Goal: Use online tool/utility: Use online tool/utility

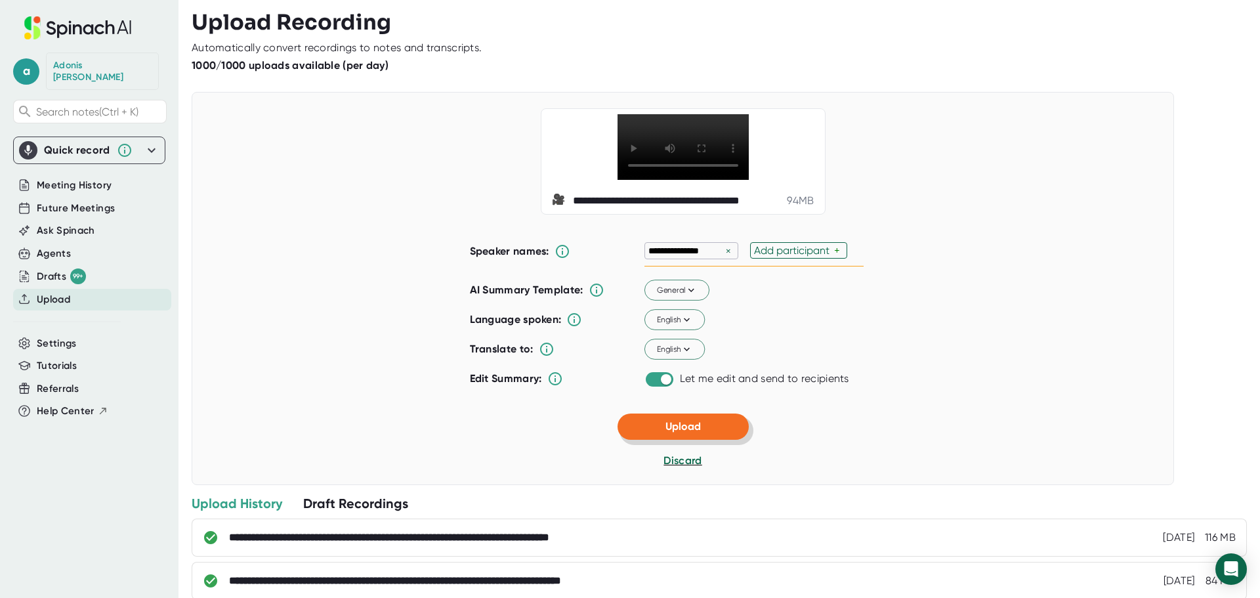
click at [714, 440] on button "Upload" at bounding box center [682, 426] width 131 height 26
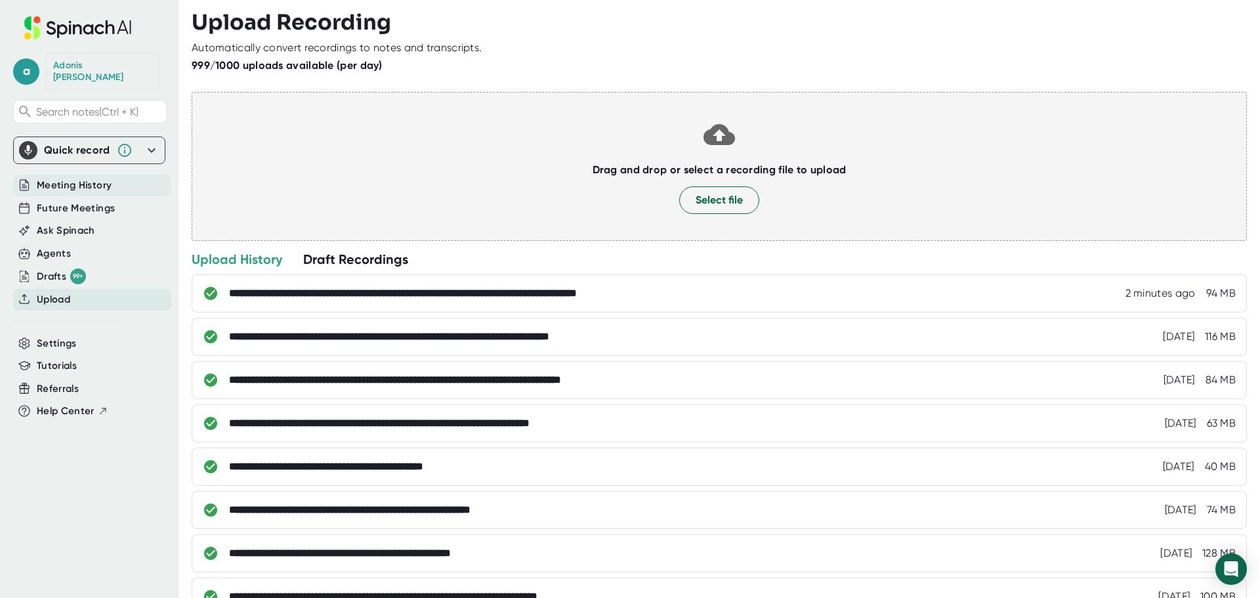
click at [56, 181] on span "Meeting History" at bounding box center [74, 185] width 75 height 15
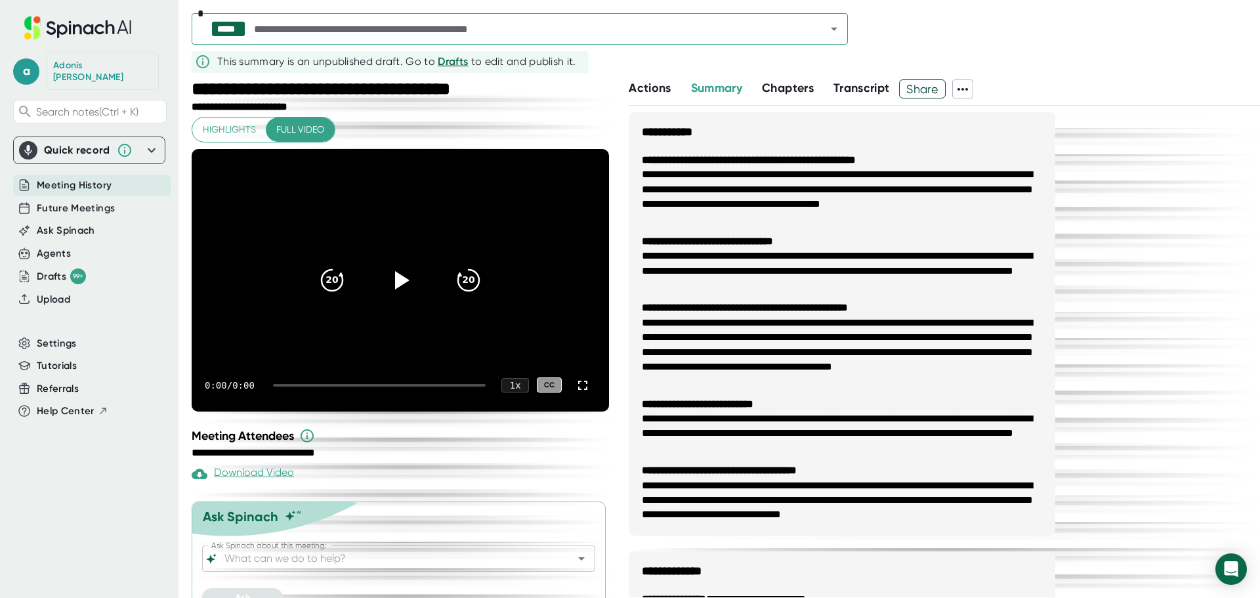
click at [837, 30] on icon "Open" at bounding box center [834, 29] width 16 height 16
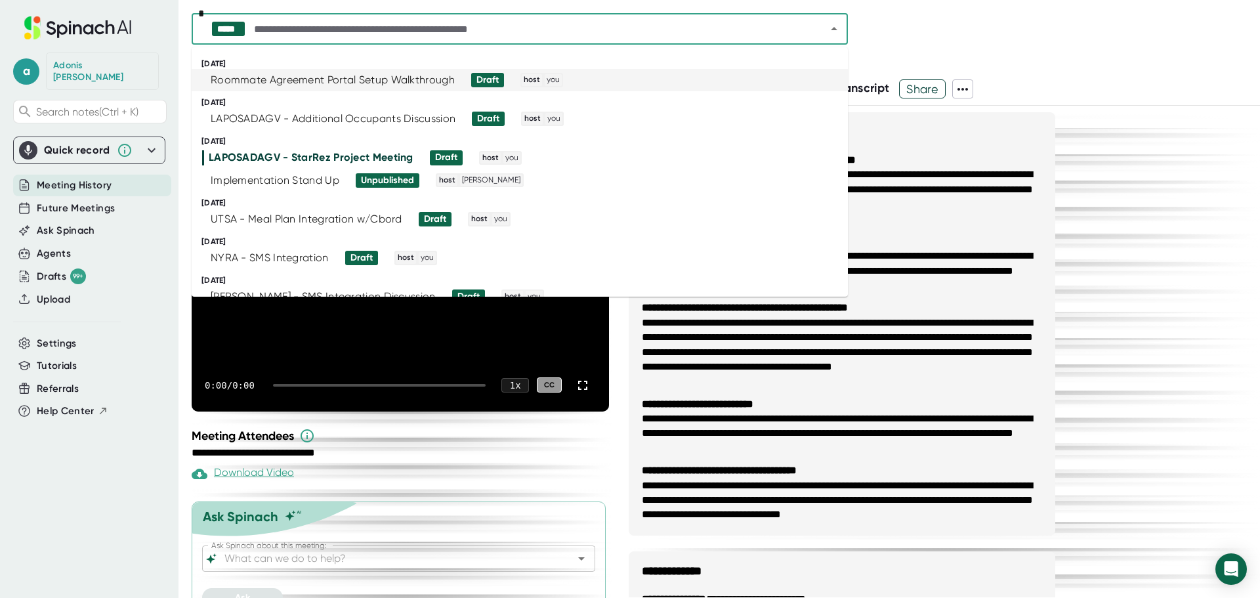
click at [423, 77] on div "Roommate Agreement Portal Setup Walkthrough" at bounding box center [333, 79] width 244 height 13
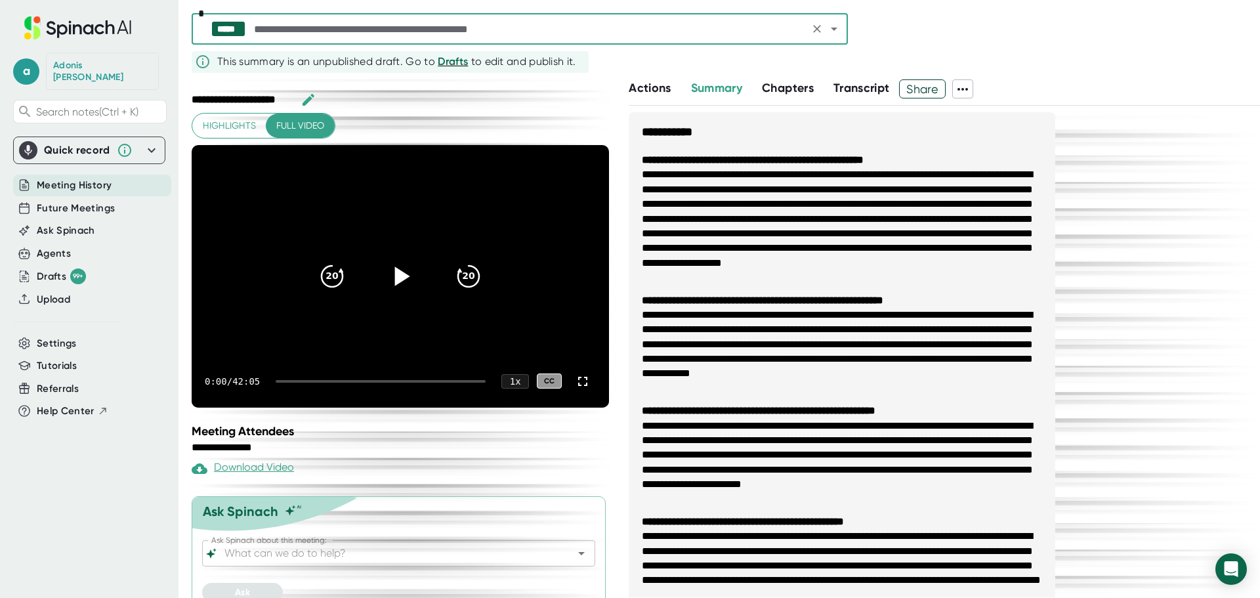
scroll to position [51, 0]
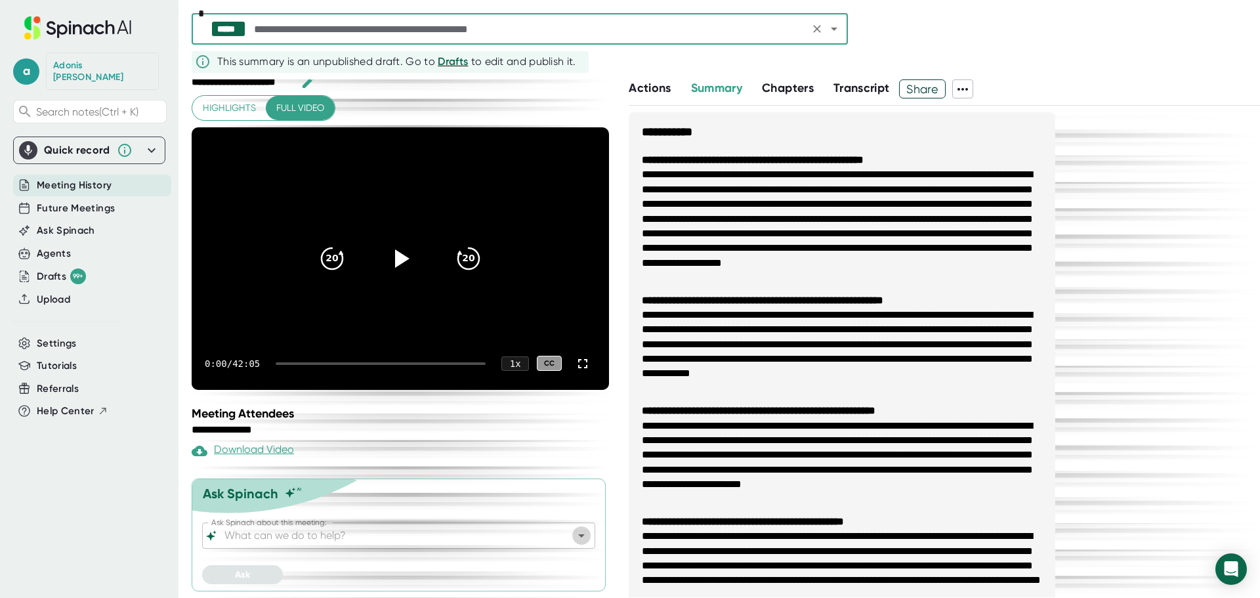
click at [573, 537] on icon "Open" at bounding box center [581, 535] width 16 height 16
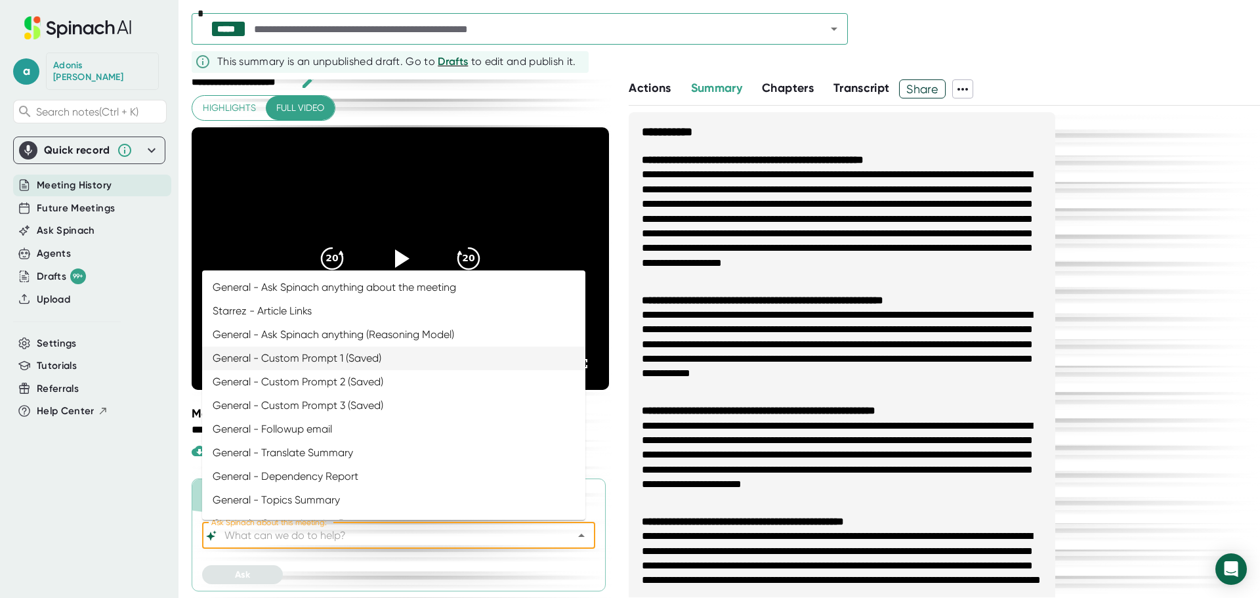
click at [354, 358] on li "General - Custom Prompt 1 (Saved)" at bounding box center [393, 358] width 383 height 24
type input "General - Custom Prompt 1 (Saved)"
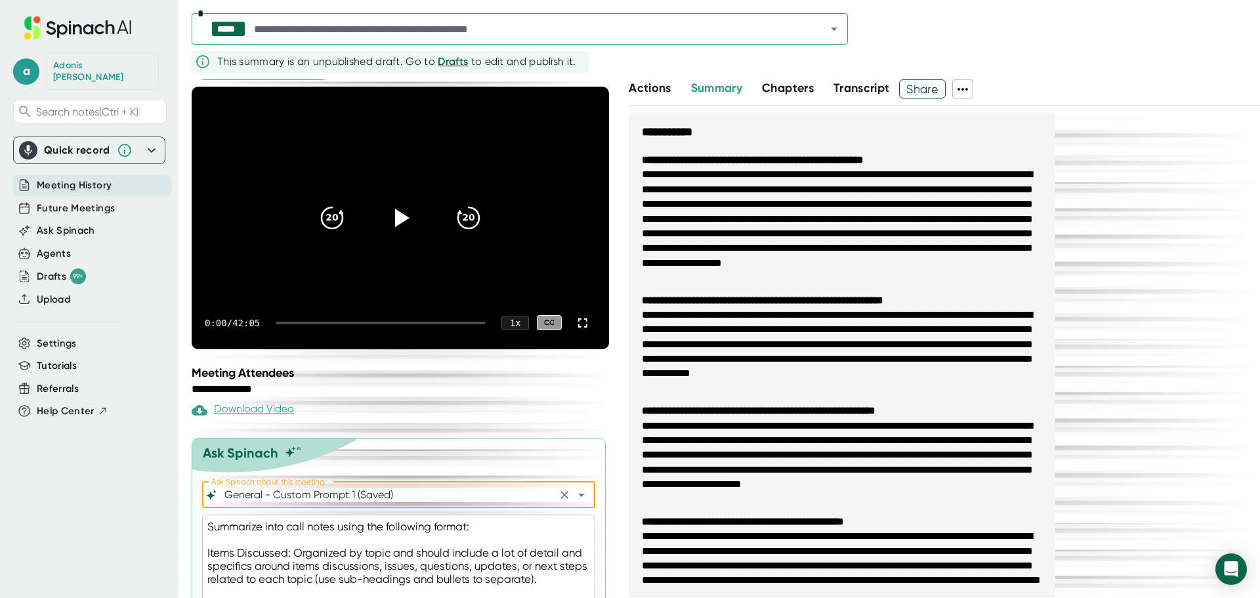
scroll to position [232, 0]
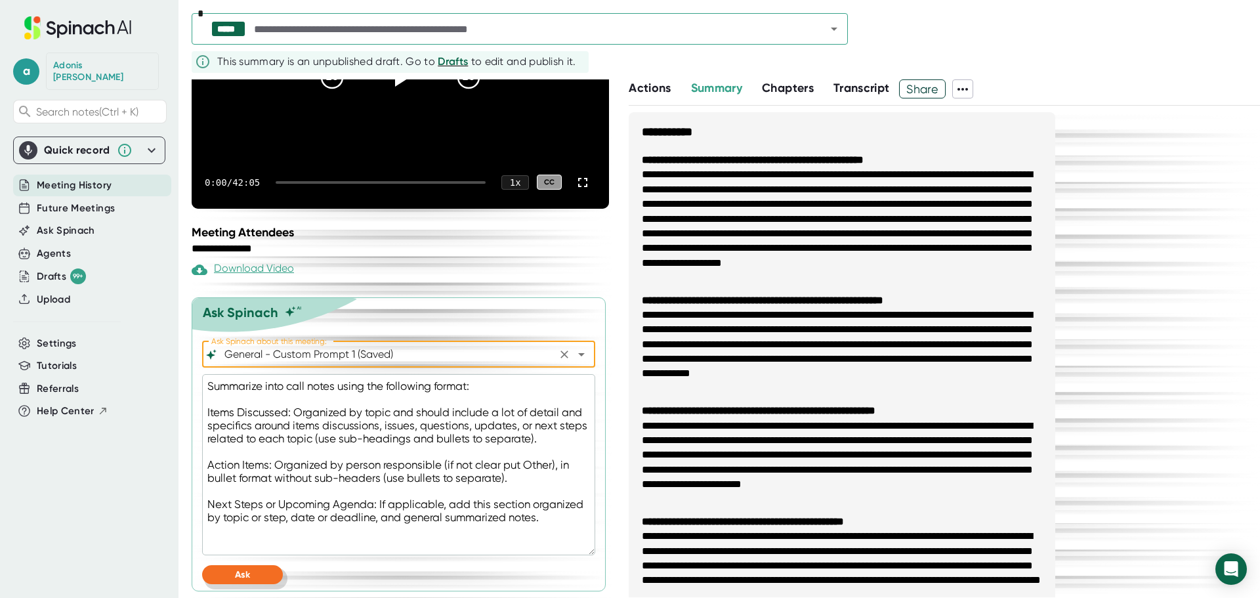
click at [257, 570] on button "Ask" at bounding box center [242, 574] width 81 height 19
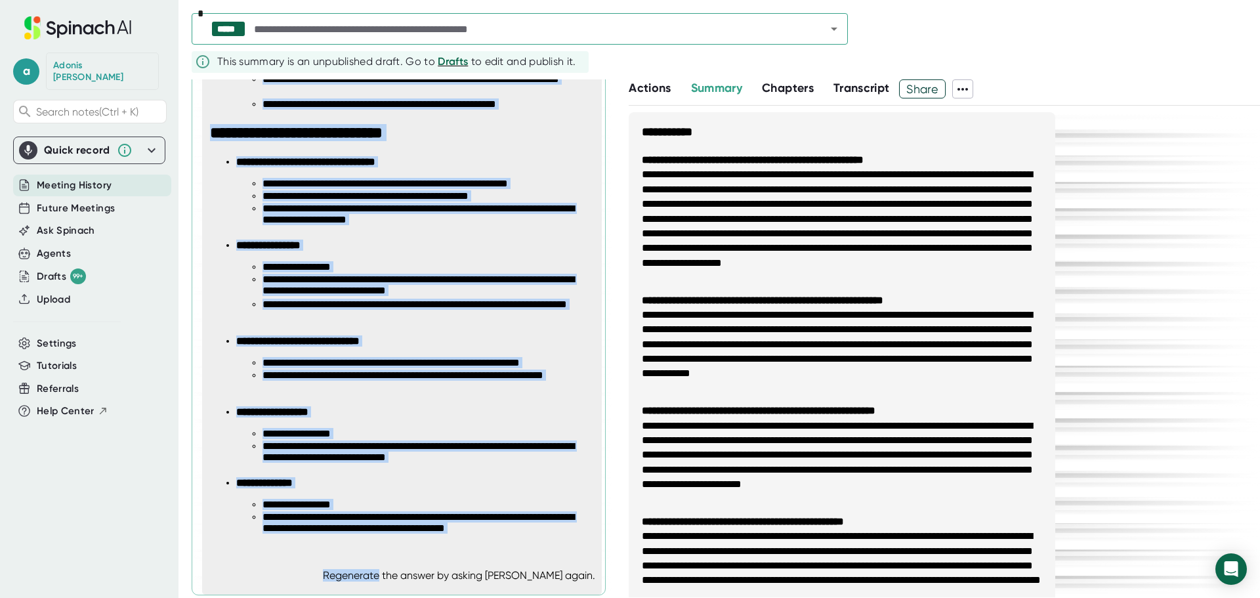
scroll to position [1996, 0]
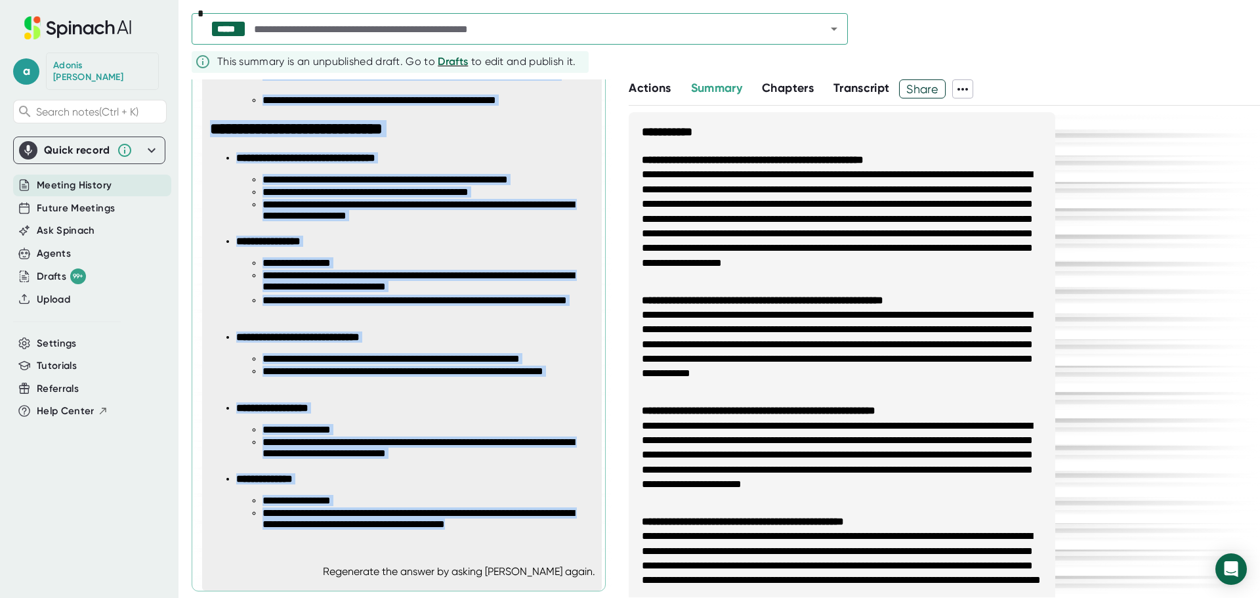
drag, startPoint x: 211, startPoint y: 282, endPoint x: 535, endPoint y: 534, distance: 410.0
copy span "**********"
type textarea "x"
